Goal: Navigation & Orientation: Find specific page/section

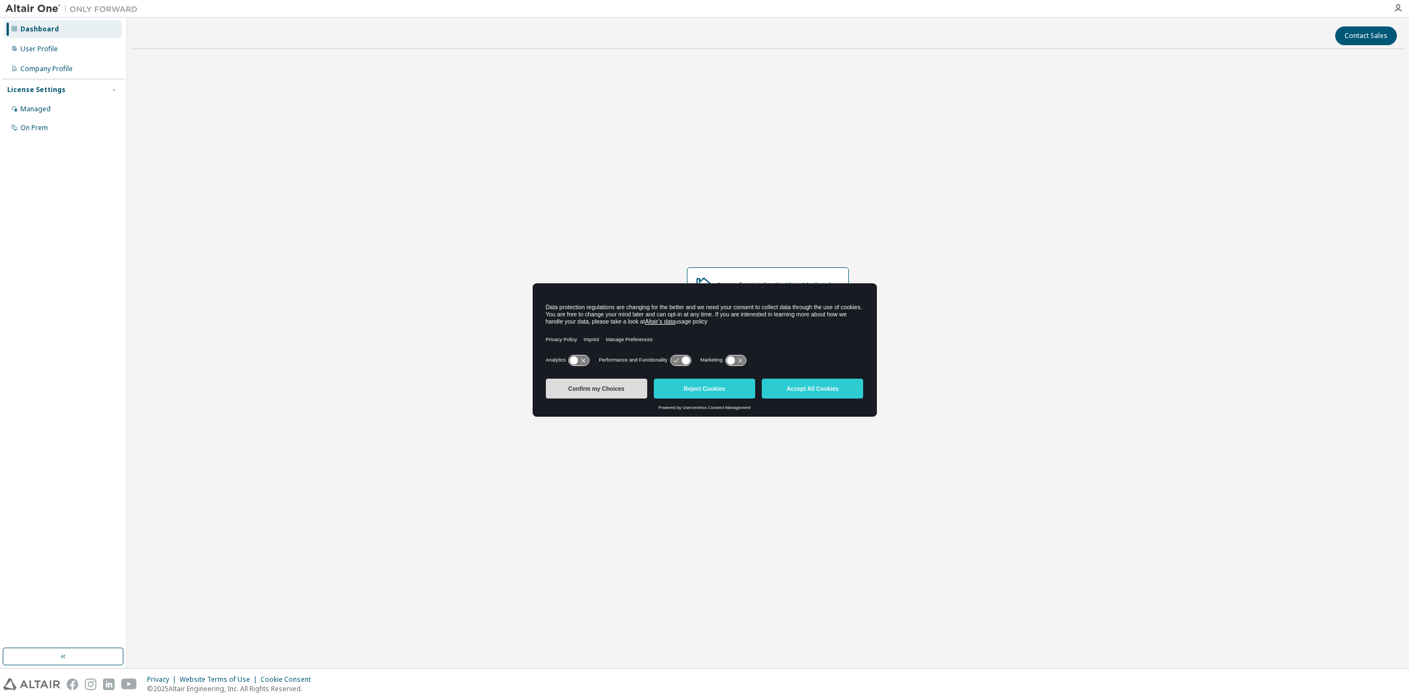
click at [584, 385] on button "Confirm my Choices" at bounding box center [596, 389] width 101 height 20
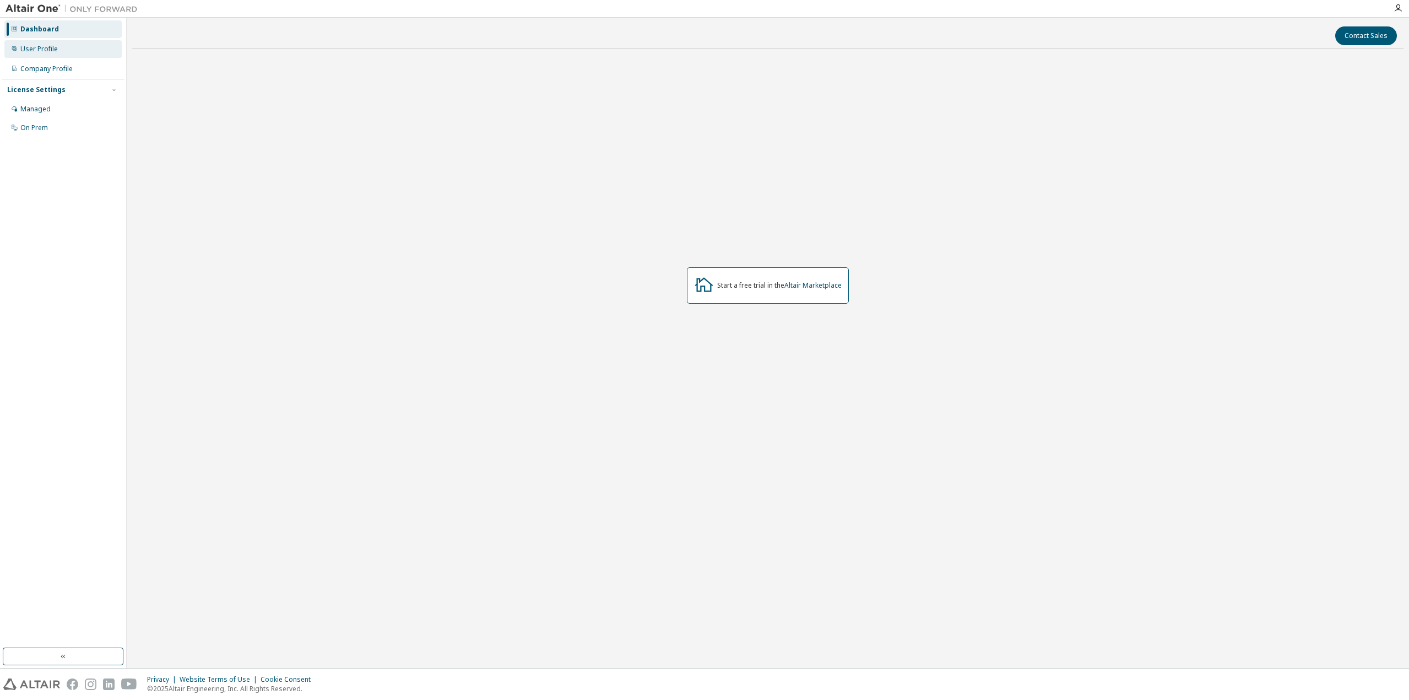
click at [57, 44] on div "User Profile" at bounding box center [62, 49] width 117 height 18
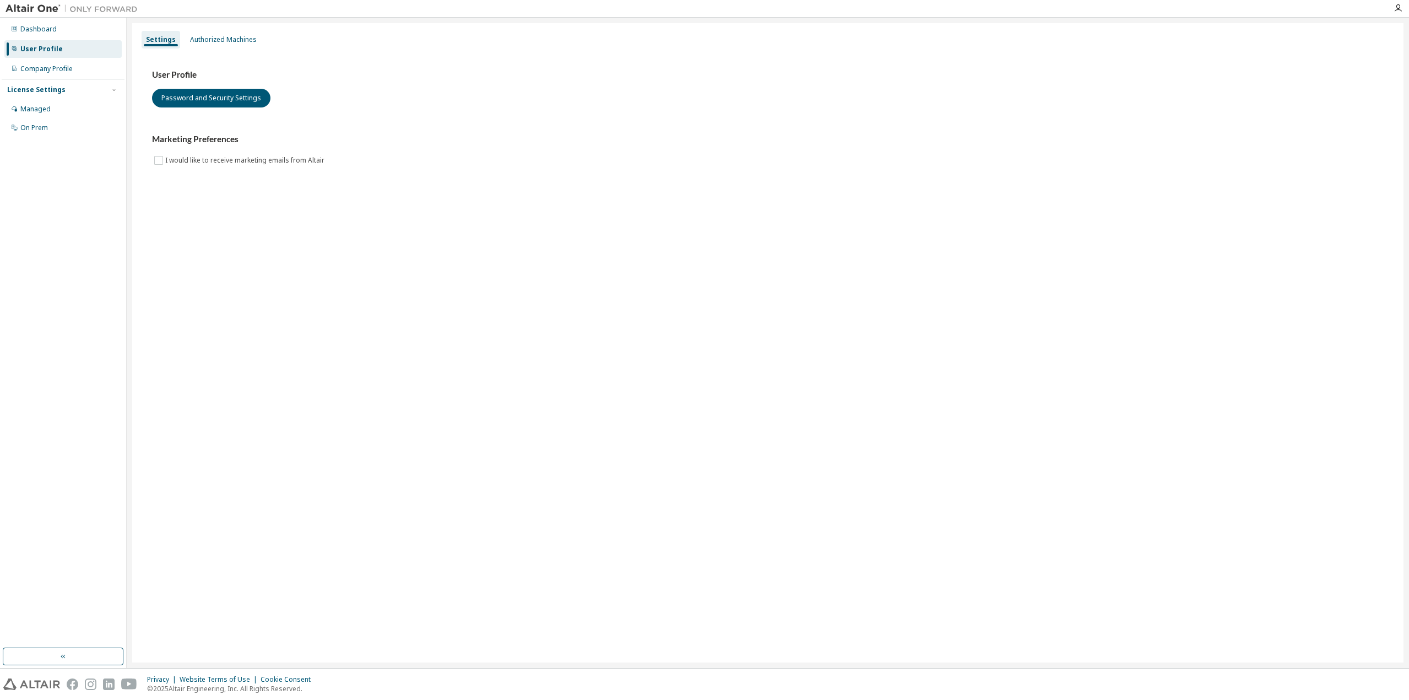
click at [55, 57] on div "User Profile" at bounding box center [62, 49] width 117 height 18
click at [54, 73] on div "Company Profile" at bounding box center [62, 69] width 117 height 18
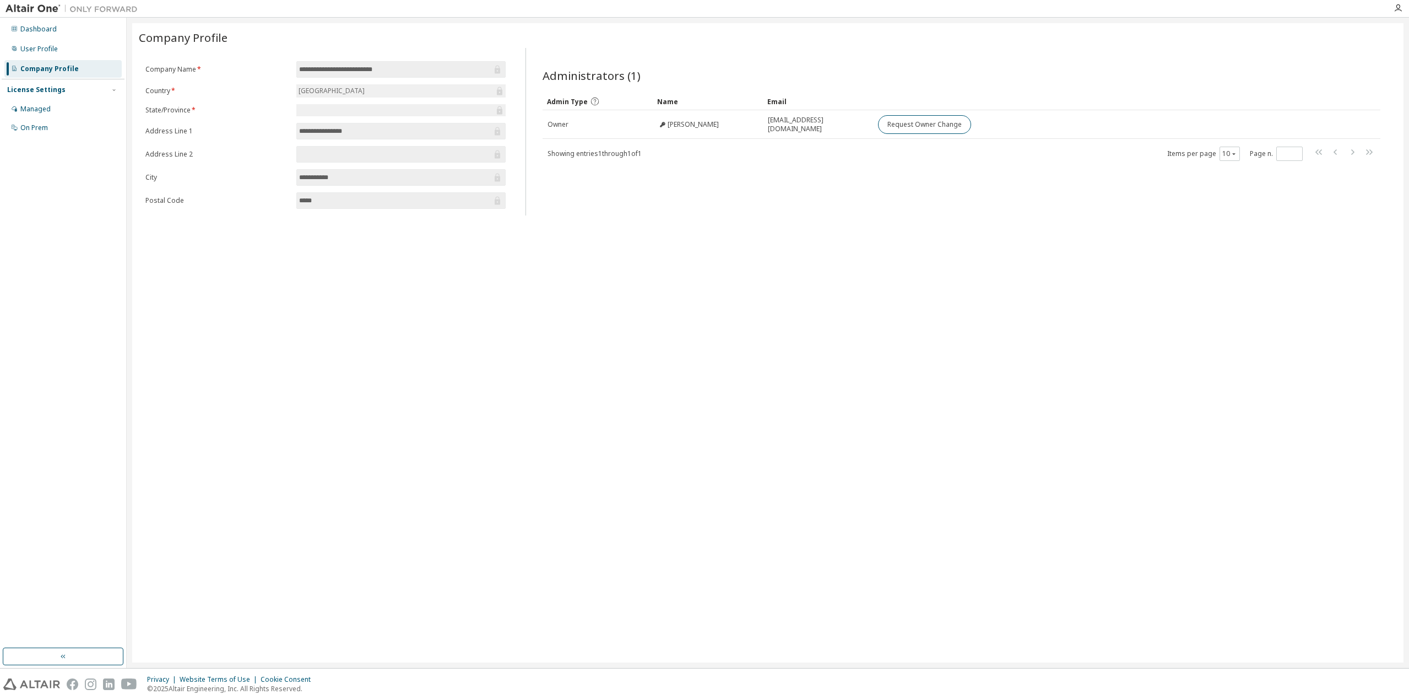
click at [48, 90] on div "License Settings" at bounding box center [36, 89] width 58 height 9
drag, startPoint x: 48, startPoint y: 90, endPoint x: 56, endPoint y: 83, distance: 10.9
click at [56, 83] on div "License Settings Managed On Prem" at bounding box center [63, 89] width 123 height 21
click at [52, 90] on div "License Settings" at bounding box center [36, 89] width 58 height 9
click at [49, 35] on div "Dashboard" at bounding box center [62, 29] width 117 height 18
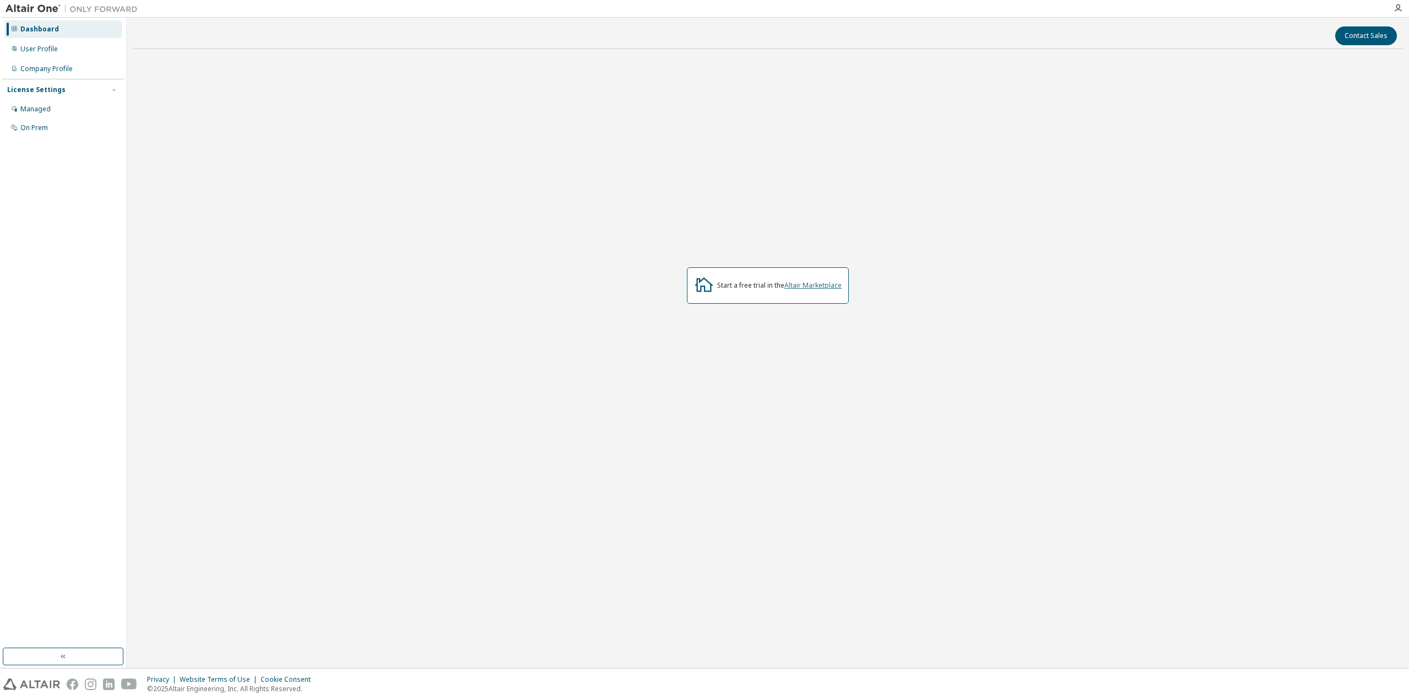
click at [834, 288] on link "Altair Marketplace" at bounding box center [813, 284] width 57 height 9
